Goal: Navigation & Orientation: Find specific page/section

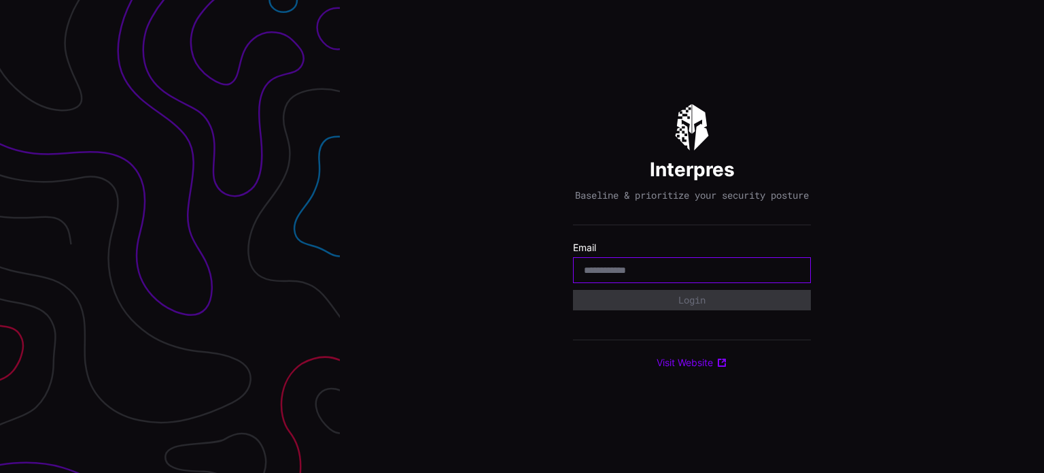
click at [647, 271] on input "email" at bounding box center [692, 270] width 216 height 12
type input "**********"
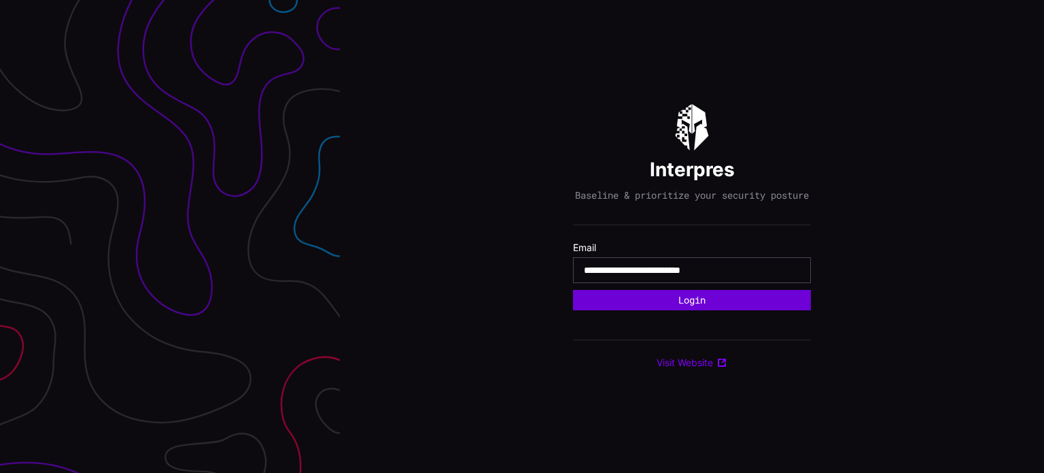
click at [690, 310] on button "Login" at bounding box center [692, 300] width 238 height 20
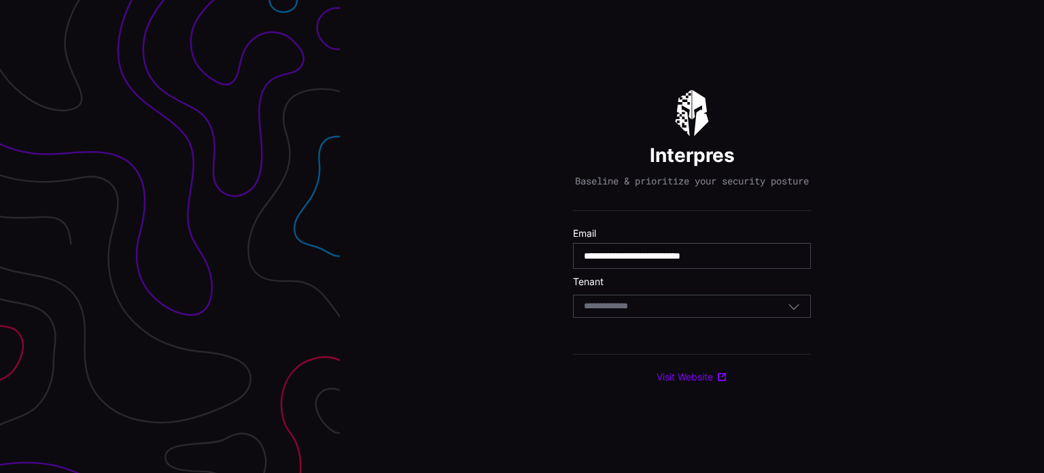
click at [685, 312] on div "Select Tenant" at bounding box center [686, 306] width 204 height 12
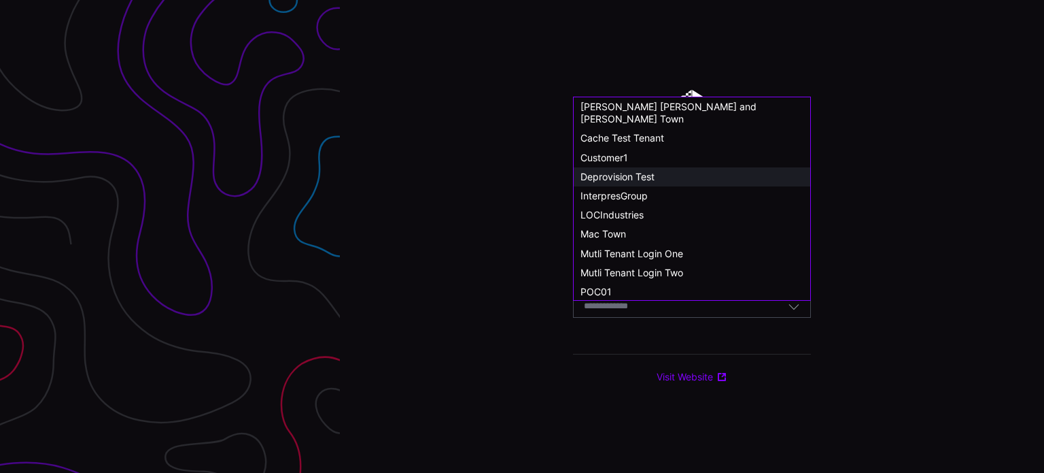
click at [613, 152] on span "Customer1" at bounding box center [605, 158] width 48 height 12
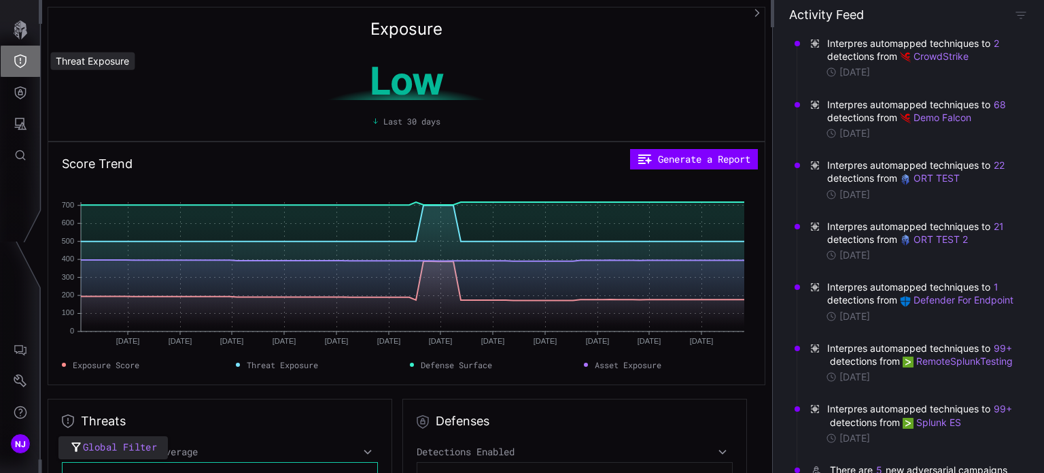
click at [22, 58] on icon "Threat Exposure" at bounding box center [21, 61] width 14 height 14
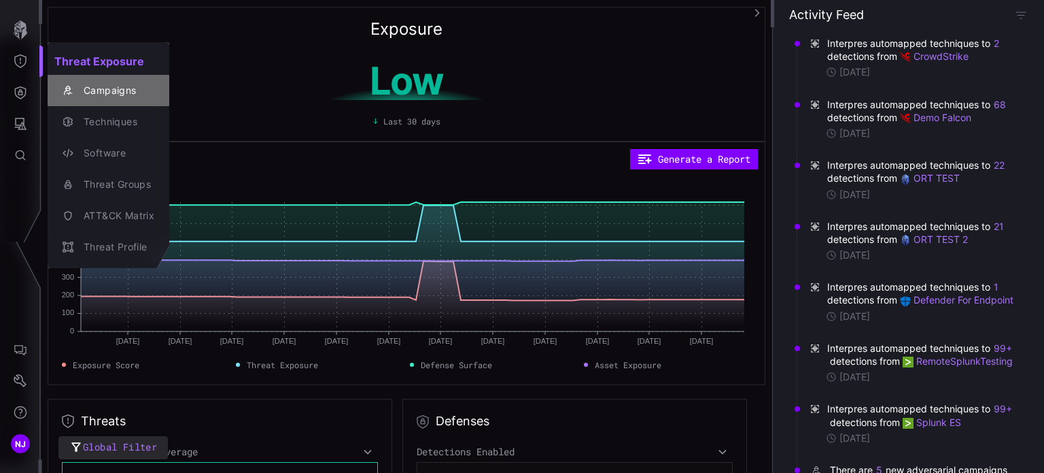
click at [109, 92] on div "Campaigns" at bounding box center [116, 90] width 78 height 17
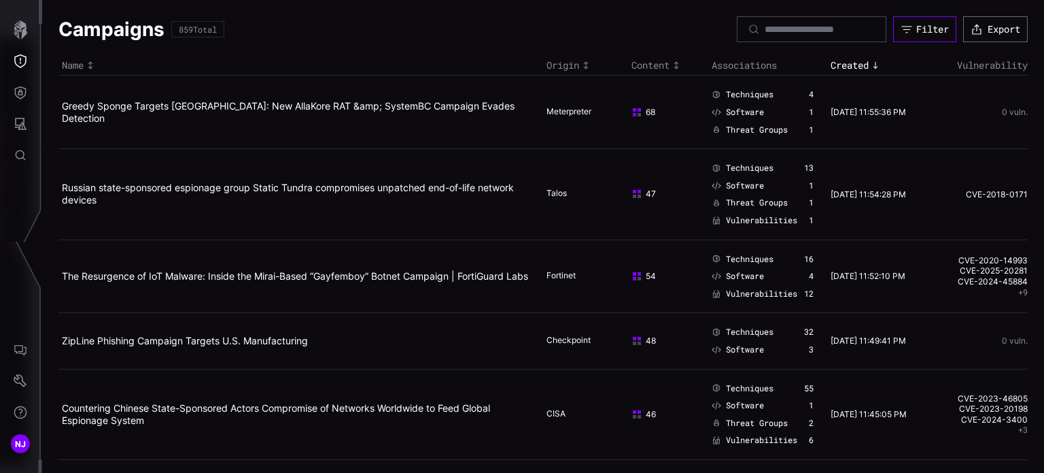
click at [927, 30] on div "Filter" at bounding box center [933, 29] width 33 height 12
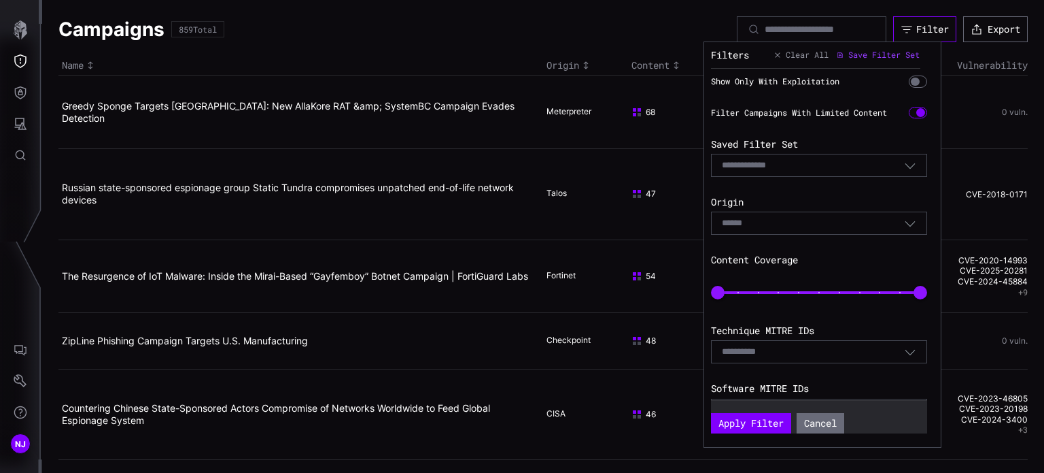
scroll to position [290, 0]
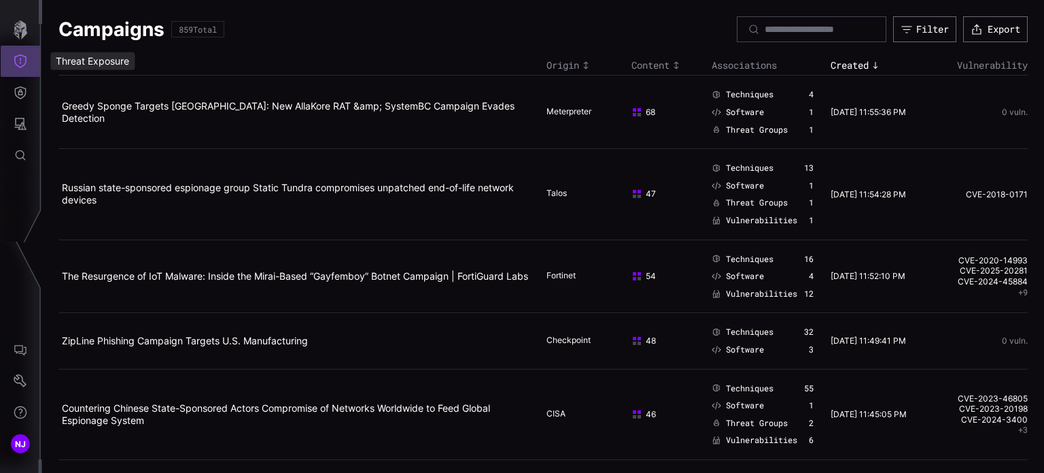
click at [21, 56] on icon "Threat Exposure" at bounding box center [21, 61] width 14 height 14
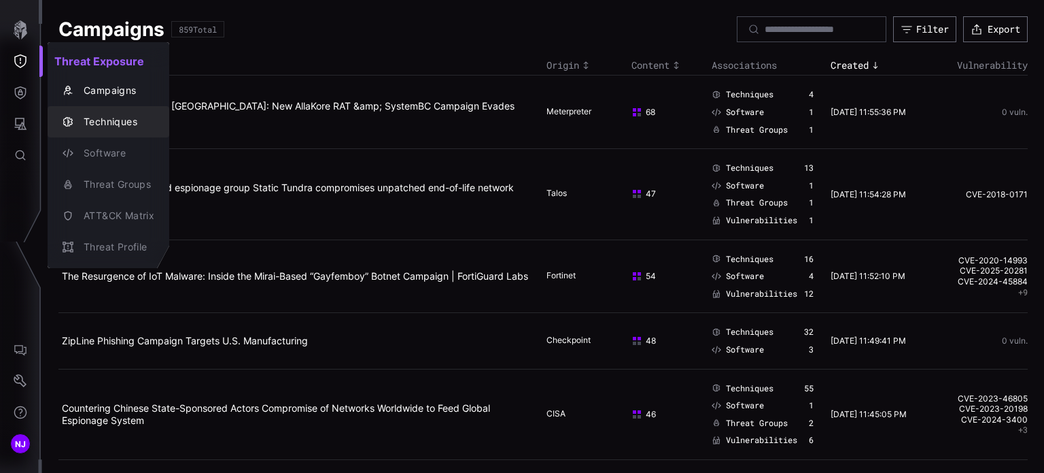
click at [123, 123] on div "Techniques" at bounding box center [116, 122] width 78 height 17
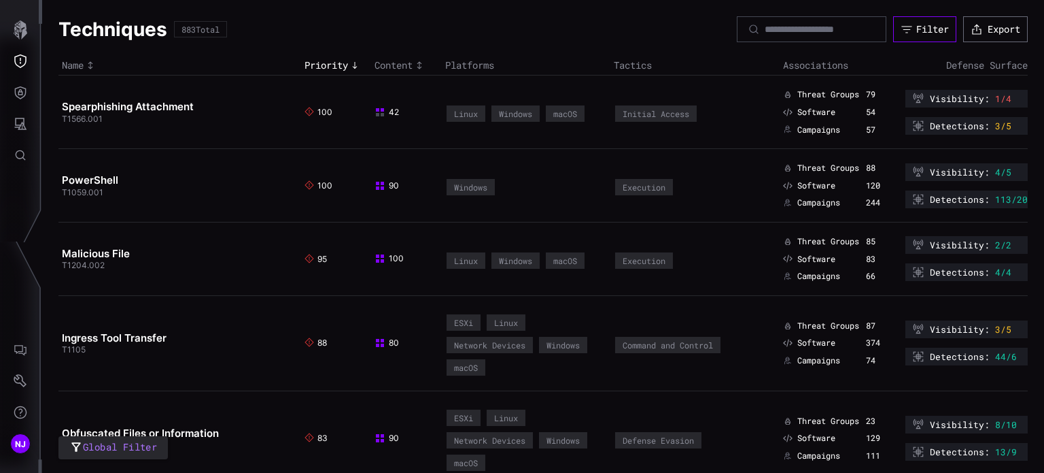
click at [900, 31] on button "Filter" at bounding box center [924, 29] width 63 height 26
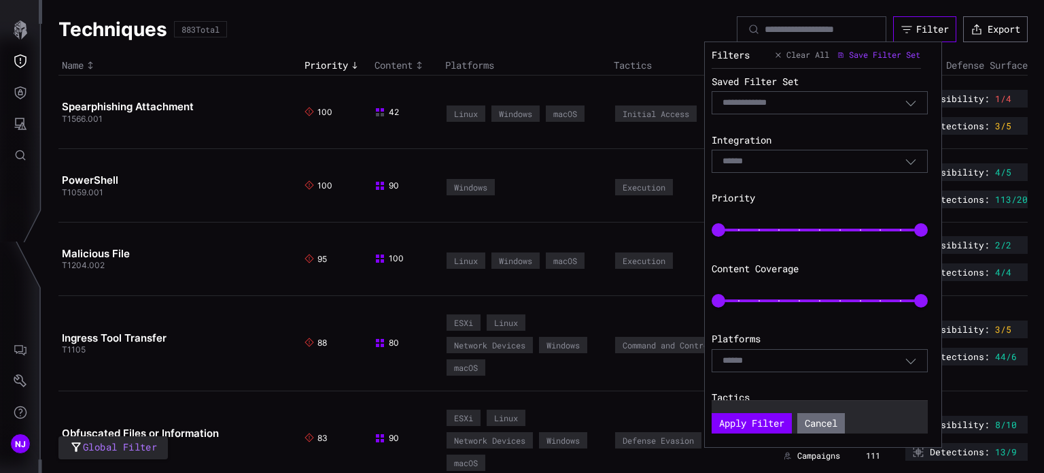
scroll to position [37, 0]
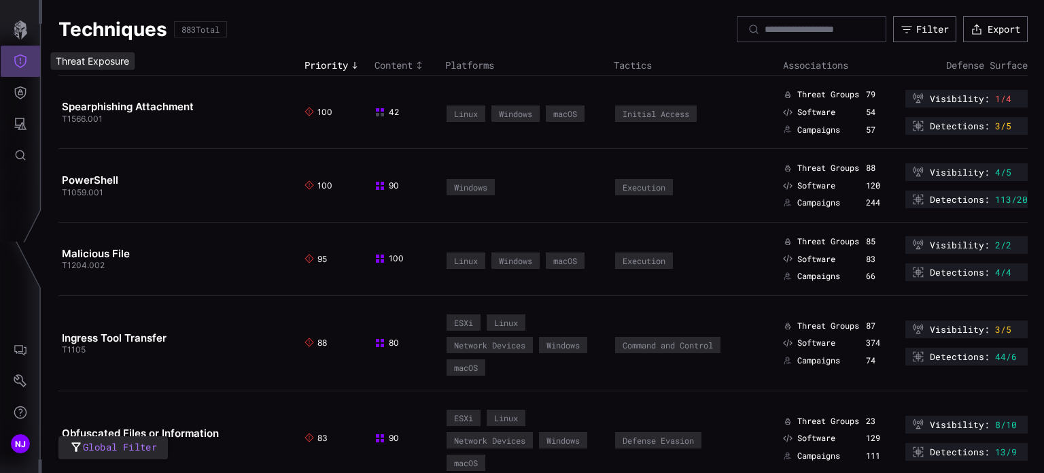
click at [18, 61] on icon "Threat Exposure" at bounding box center [21, 61] width 14 height 14
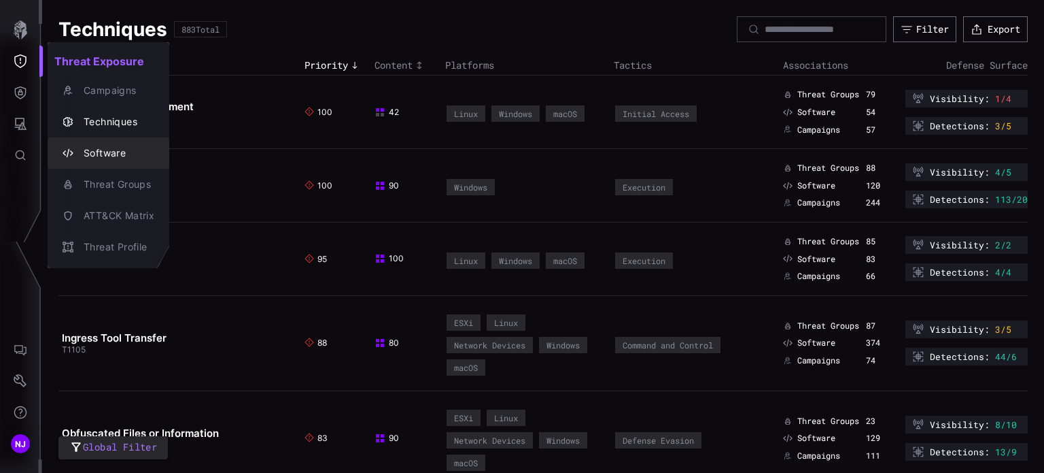
click at [87, 151] on div "Software" at bounding box center [116, 153] width 78 height 17
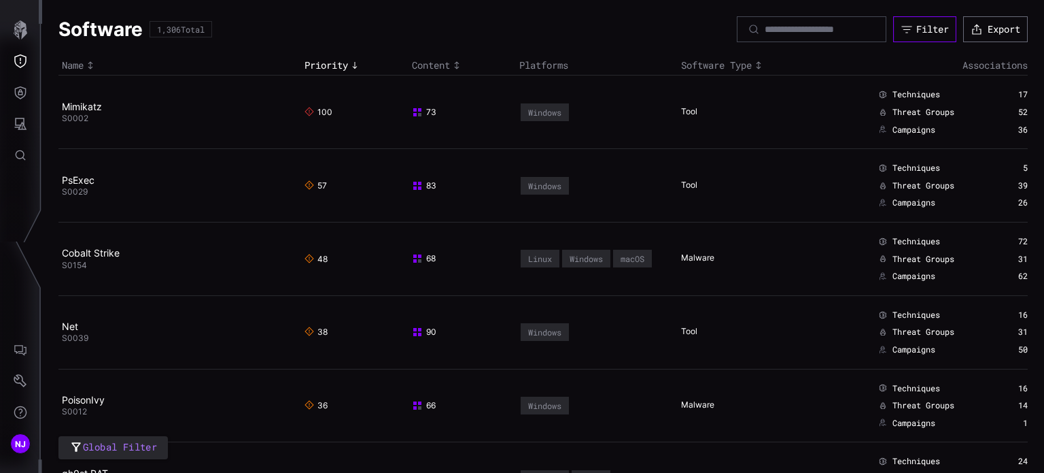
click at [912, 40] on button "Filter" at bounding box center [924, 29] width 63 height 26
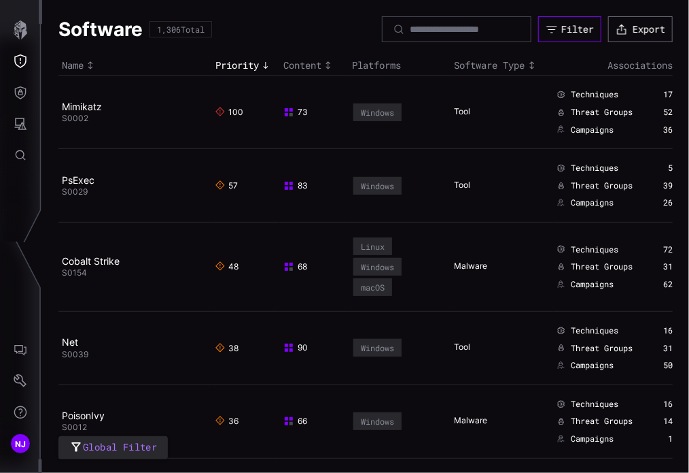
click at [568, 33] on div "Filter" at bounding box center [578, 29] width 33 height 12
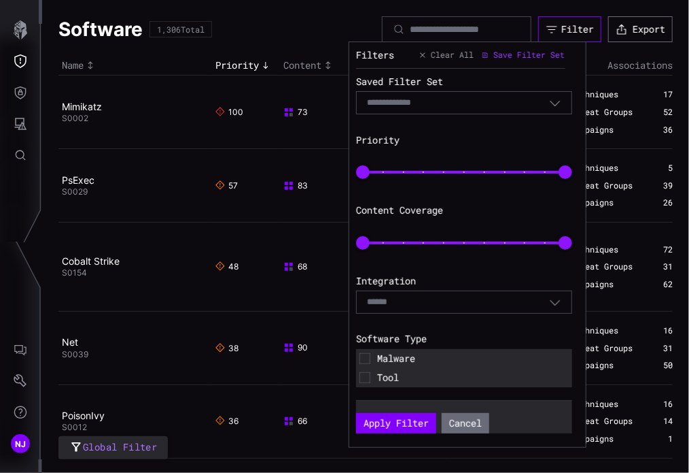
click at [567, 35] on button "Filter" at bounding box center [570, 29] width 63 height 26
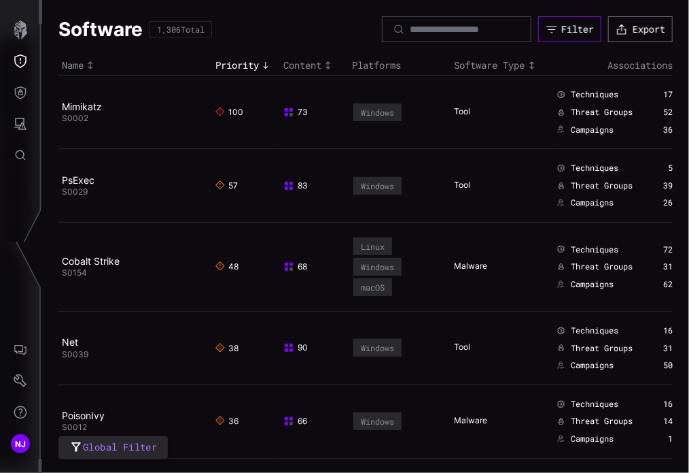
click at [551, 38] on button "Filter" at bounding box center [570, 29] width 63 height 26
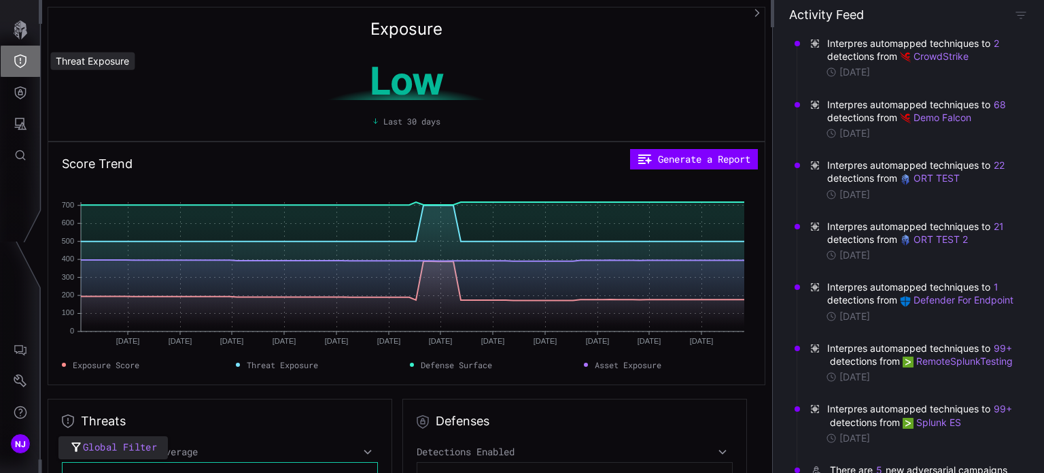
click at [10, 69] on button "Threat Exposure" at bounding box center [20, 61] width 39 height 31
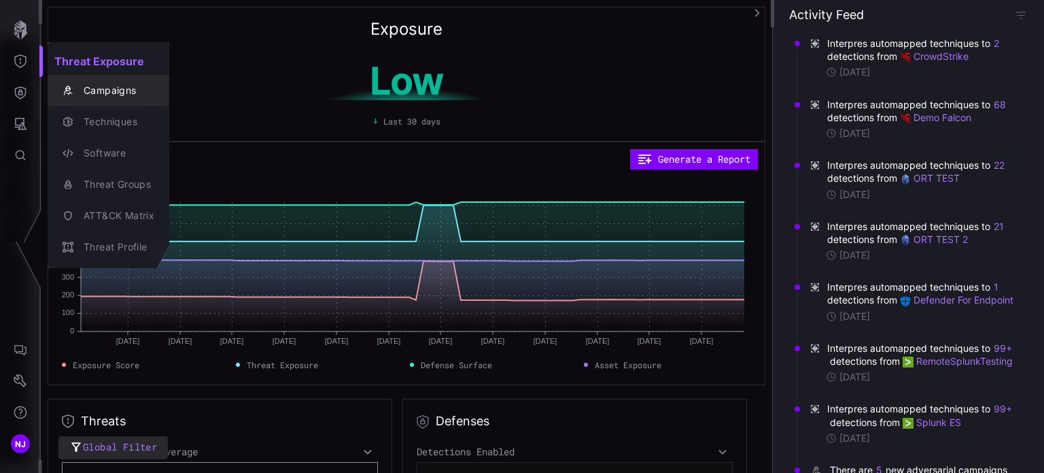
click at [107, 97] on div "Campaigns" at bounding box center [116, 90] width 78 height 17
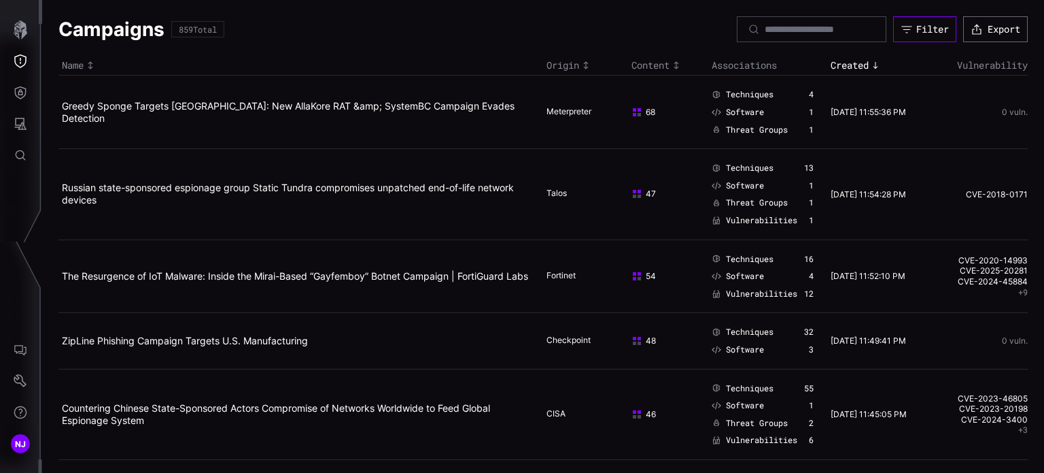
click at [910, 41] on div "Filter Export" at bounding box center [882, 29] width 291 height 26
click at [921, 24] on div "Filter" at bounding box center [933, 29] width 33 height 12
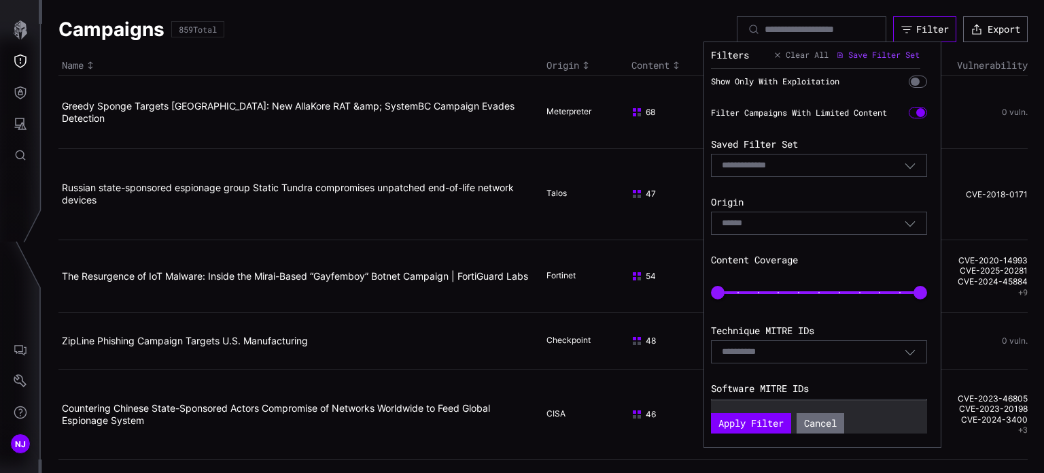
scroll to position [290, 0]
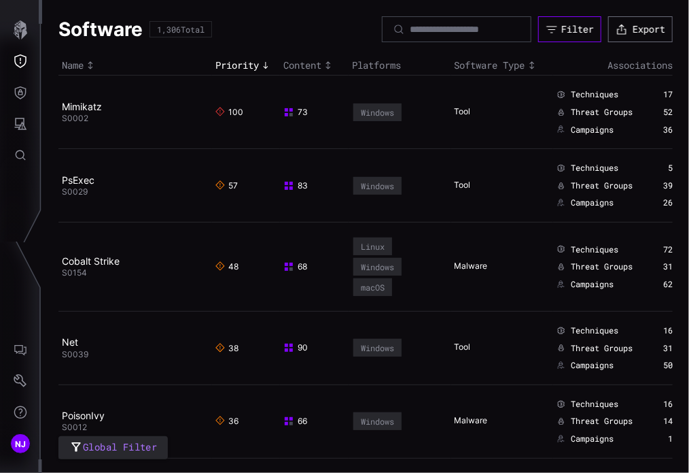
click at [570, 32] on div "Filter" at bounding box center [578, 29] width 33 height 12
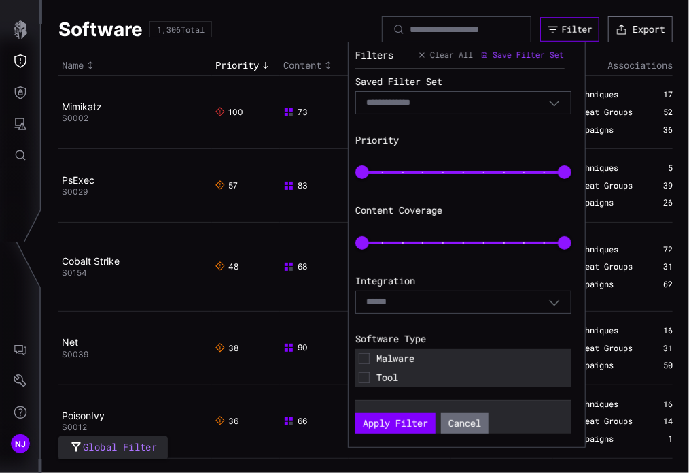
click at [562, 24] on div "Filter" at bounding box center [577, 30] width 31 height 12
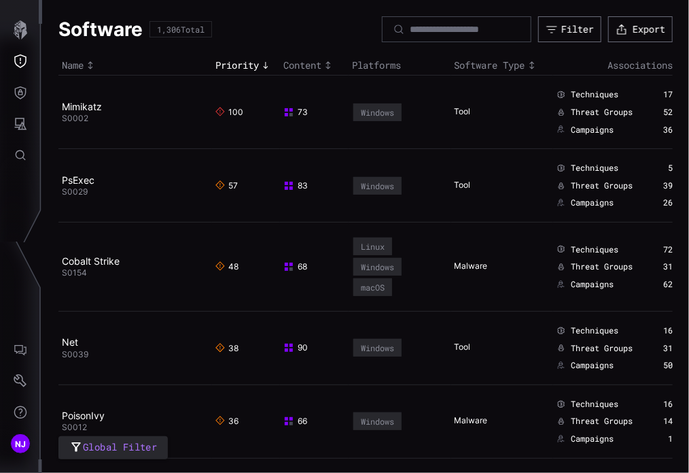
click at [313, 31] on div "Software 1,306 Total Filter Export" at bounding box center [365, 29] width 615 height 26
click at [562, 33] on div "Filter" at bounding box center [577, 30] width 31 height 12
click at [18, 63] on icon "Threat Exposure" at bounding box center [21, 61] width 14 height 14
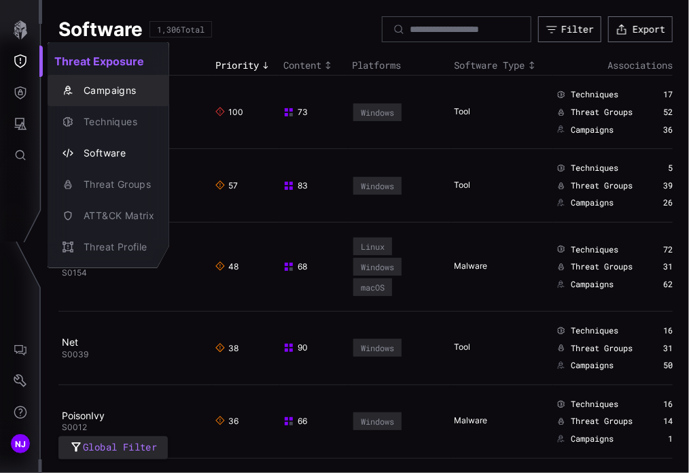
click at [100, 88] on div "Campaigns" at bounding box center [116, 90] width 78 height 17
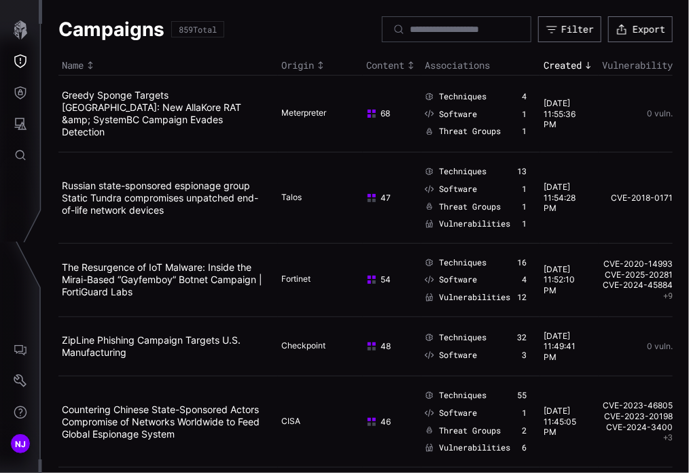
click at [548, 21] on button "Filter" at bounding box center [570, 29] width 63 height 26
click at [562, 33] on div "Filter" at bounding box center [577, 29] width 31 height 12
